Goal: Check status: Check status

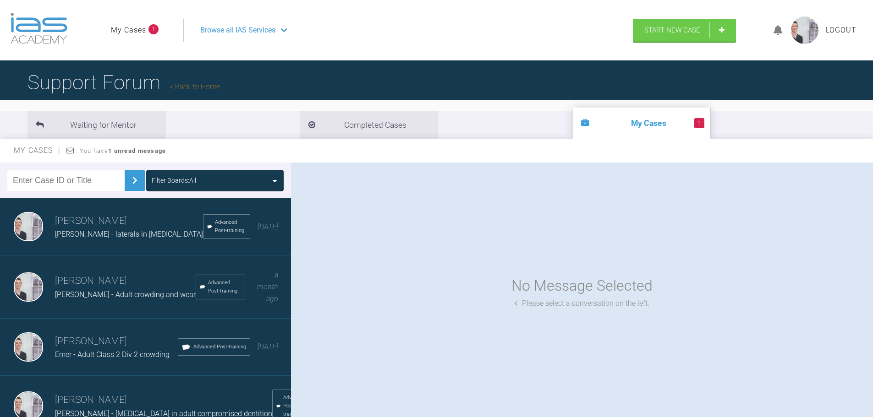
click at [142, 26] on link "My Cases" at bounding box center [128, 30] width 35 height 12
click at [145, 33] on link "My Cases" at bounding box center [128, 30] width 35 height 12
click at [125, 33] on link "My Cases" at bounding box center [128, 30] width 35 height 12
click at [91, 184] on input "text" at bounding box center [65, 180] width 117 height 21
type input "[PERSON_NAME]"
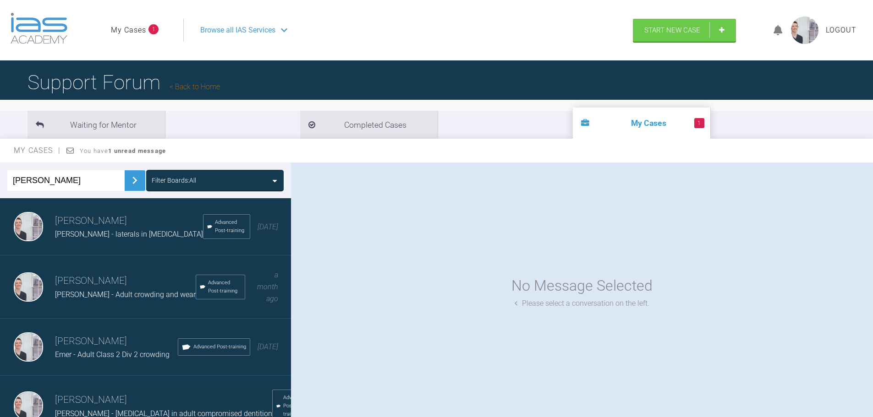
click at [132, 185] on img at bounding box center [134, 180] width 15 height 15
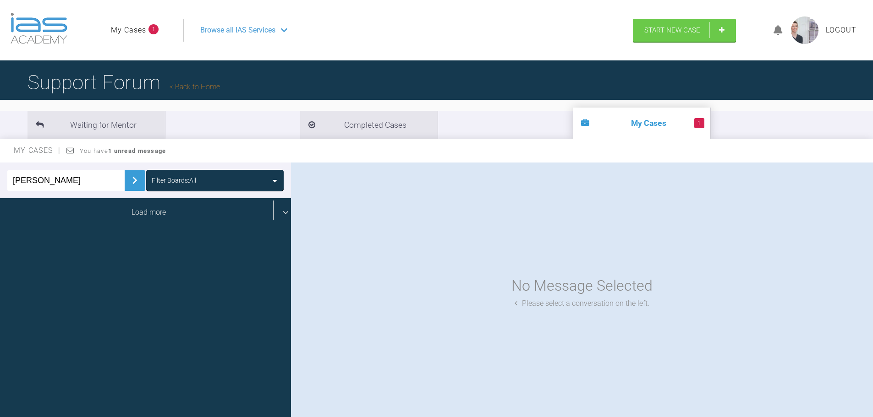
click at [142, 209] on div "Load more" at bounding box center [149, 212] width 298 height 28
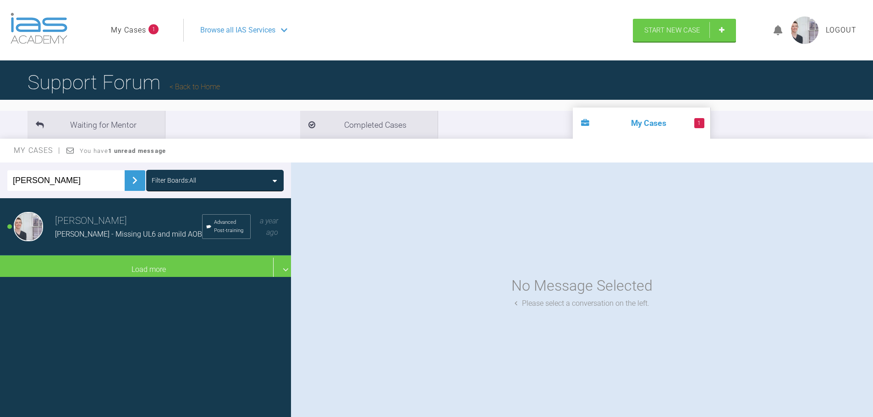
click at [135, 230] on span "[PERSON_NAME] - Missing UL6 and mild AOB" at bounding box center [128, 234] width 147 height 9
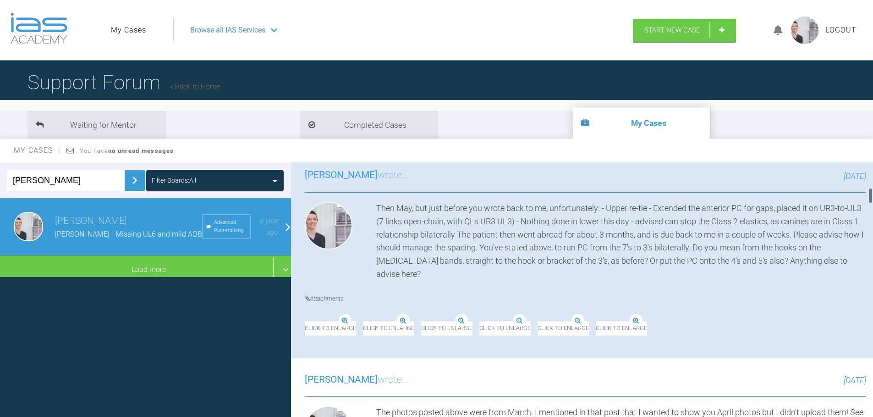
scroll to position [412, 0]
